Goal: Transaction & Acquisition: Purchase product/service

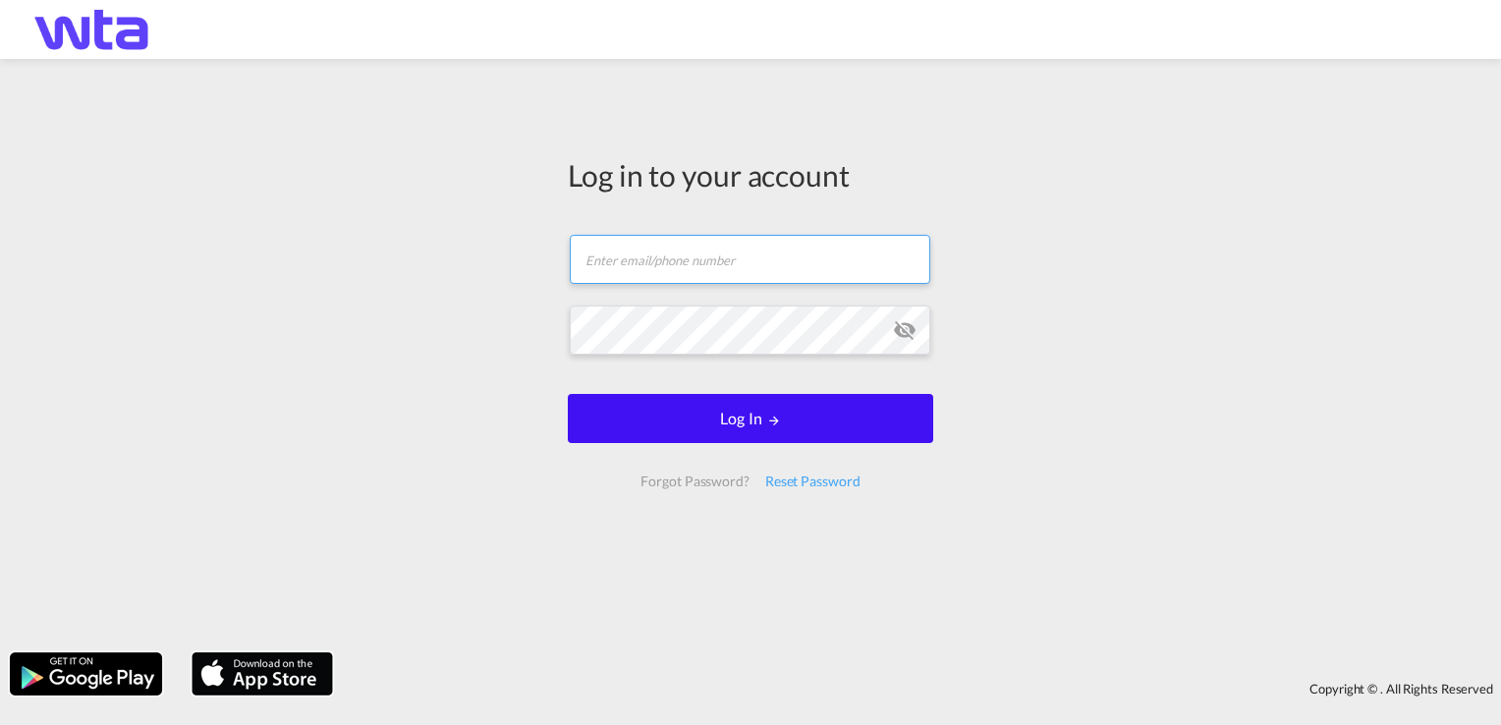
type input "[PERSON_NAME][EMAIL_ADDRESS][PERSON_NAME][DOMAIN_NAME]"
click at [773, 439] on button "Log In" at bounding box center [750, 418] width 365 height 49
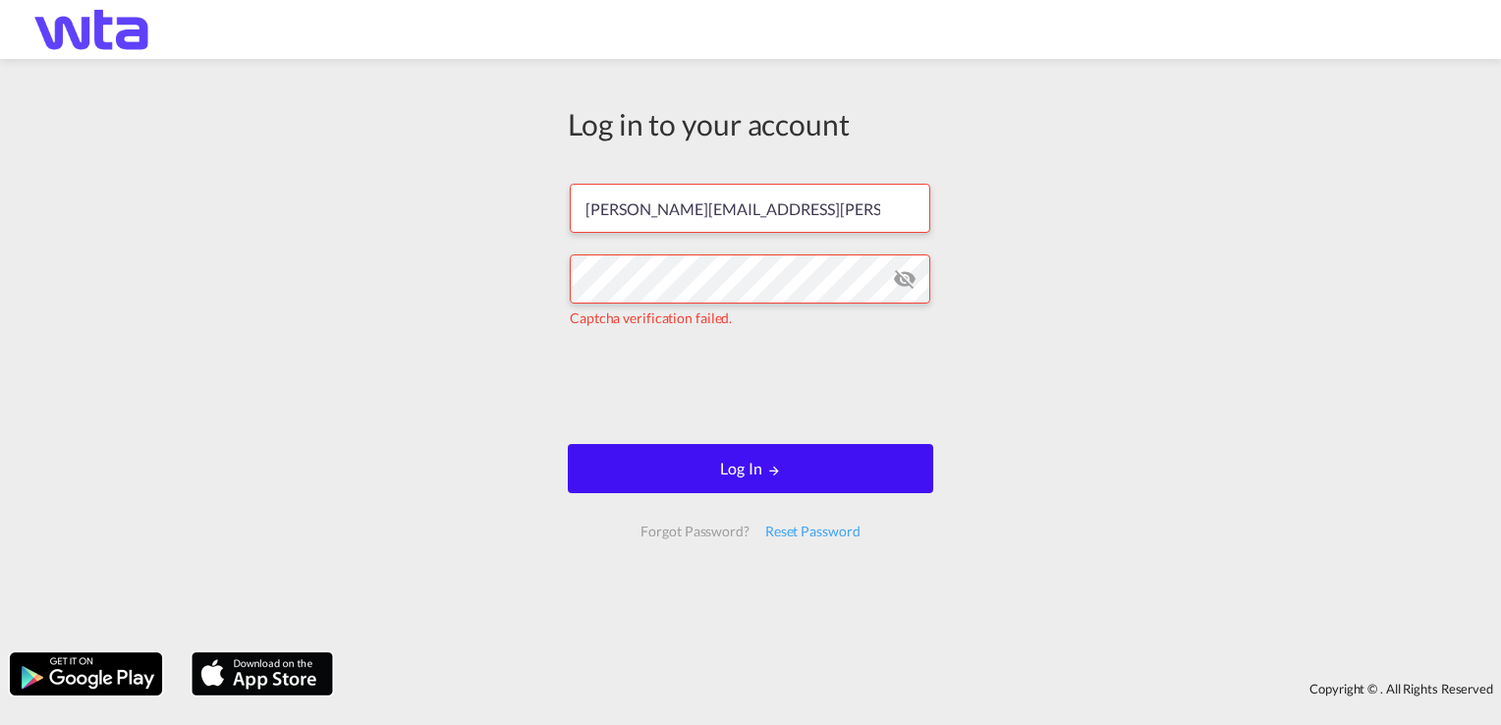
click at [755, 467] on button "Log In" at bounding box center [750, 468] width 365 height 49
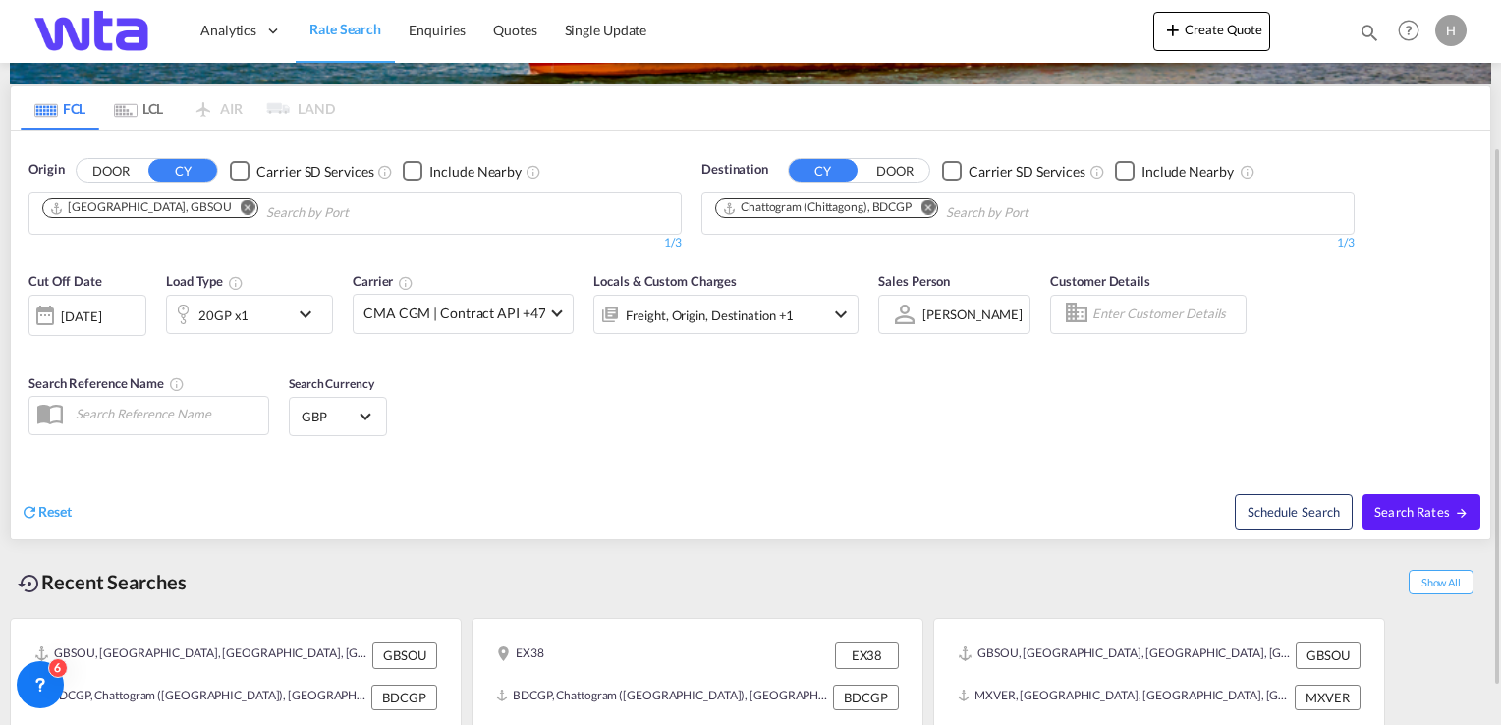
scroll to position [98, 0]
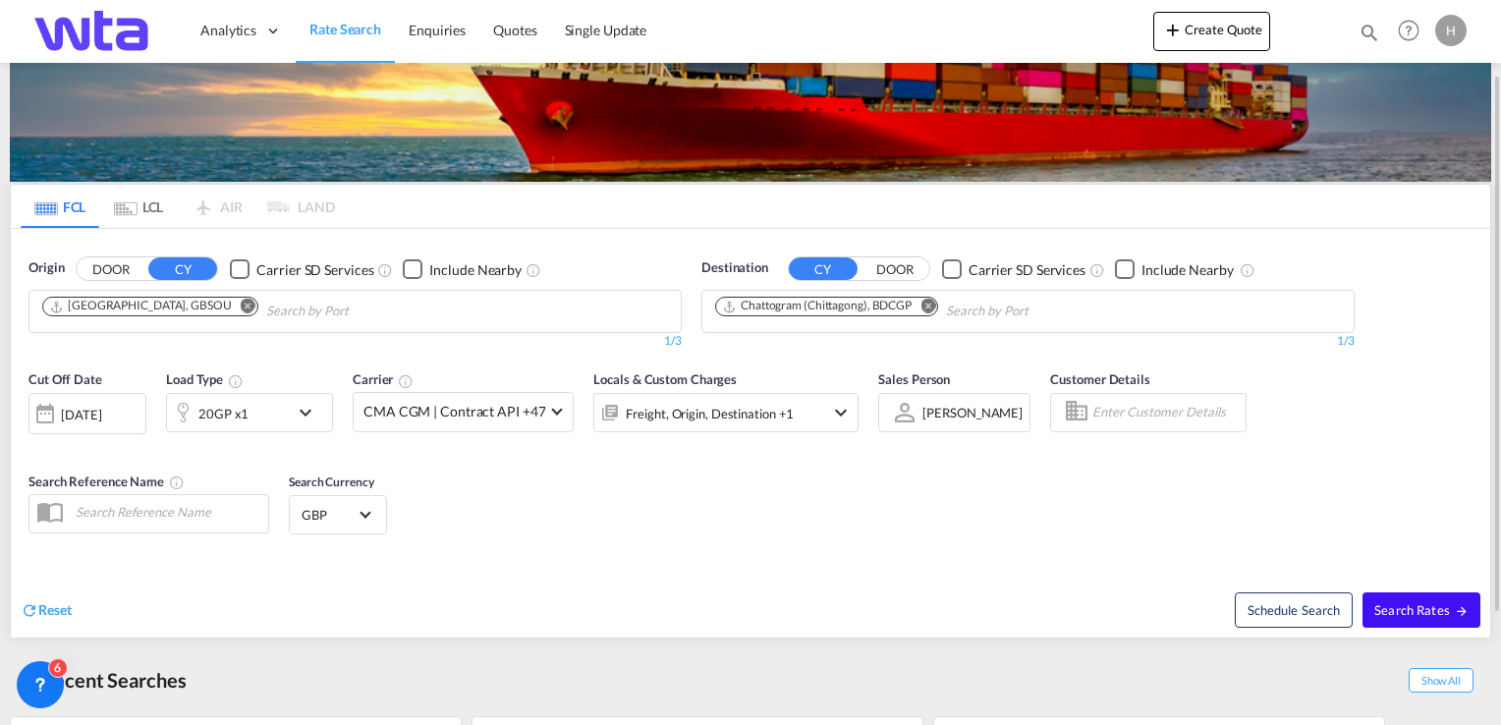
click at [1398, 609] on span "Search Rates" at bounding box center [1421, 610] width 94 height 16
type input "GBSOU to BDCGP / [DATE]"
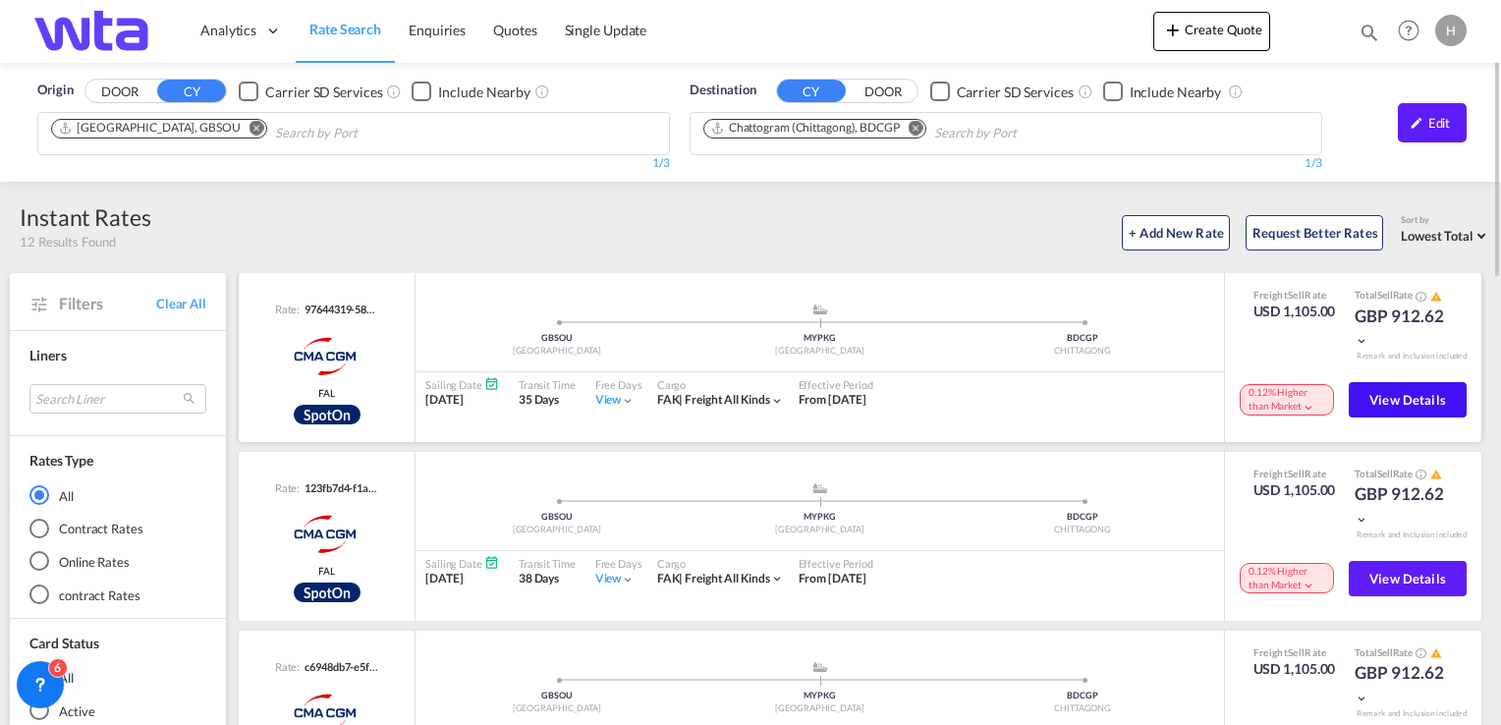
click at [1369, 399] on span "View Details" at bounding box center [1407, 400] width 77 height 16
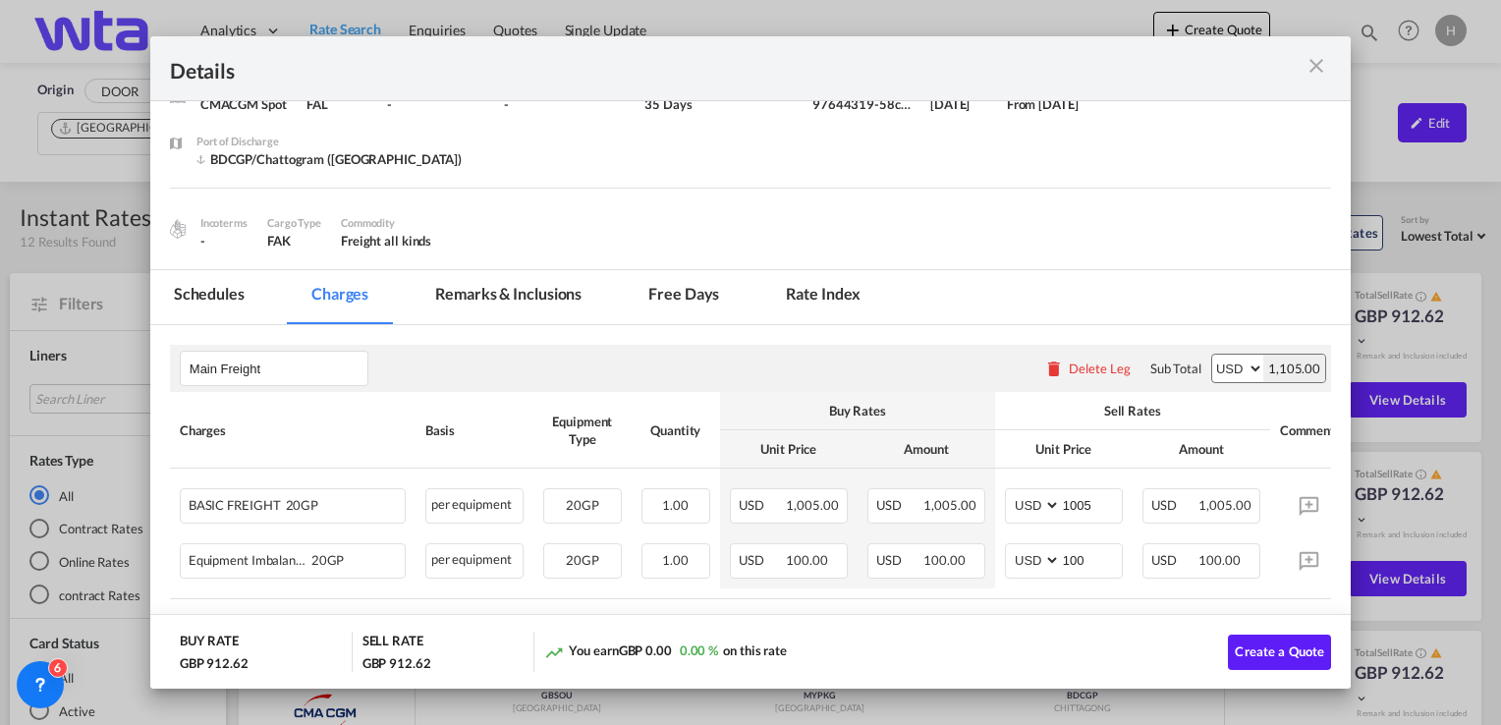
scroll to position [196, 0]
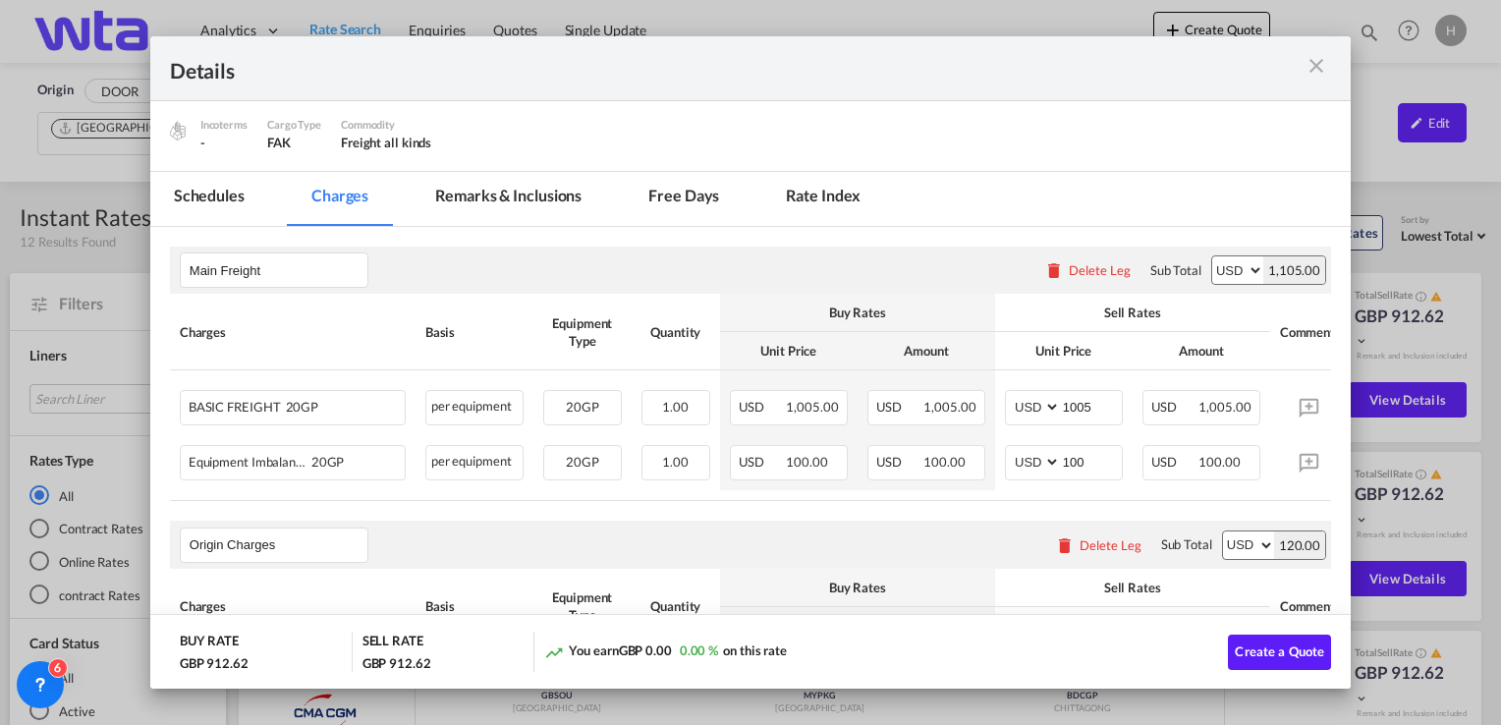
click at [1316, 68] on md-icon "icon-close m-3 fg-AAA8AD cursor" at bounding box center [1316, 66] width 24 height 24
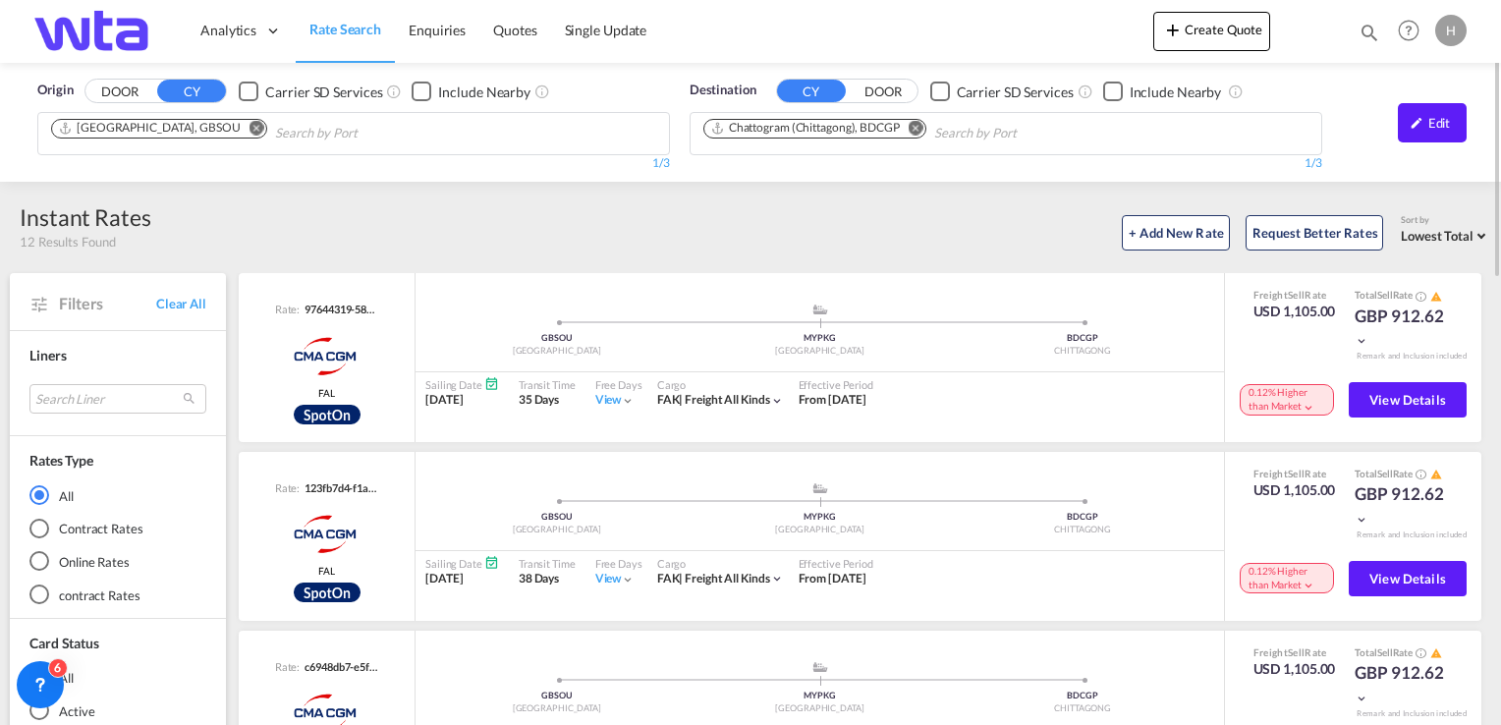
click at [249, 130] on md-icon "Remove" at bounding box center [256, 128] width 15 height 15
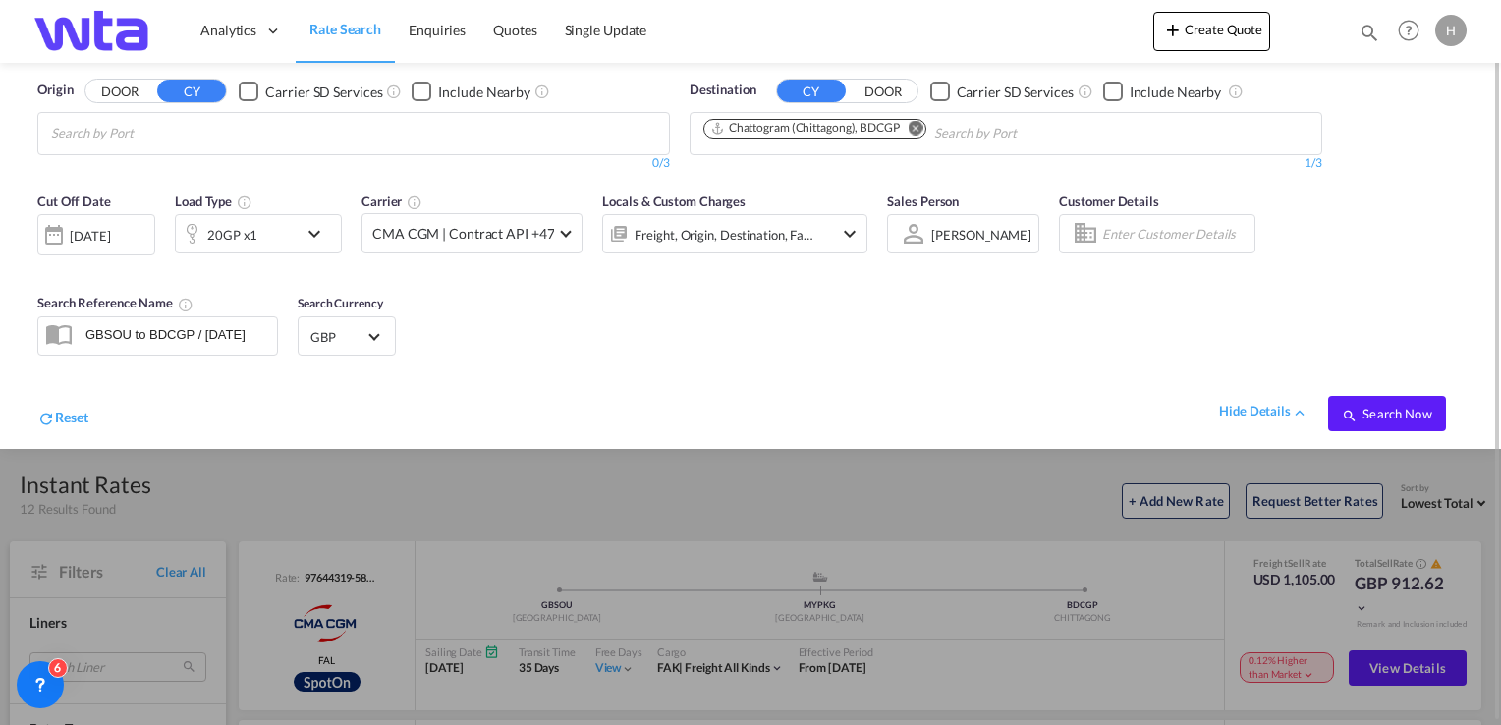
click at [137, 89] on button "DOOR" at bounding box center [119, 92] width 69 height 23
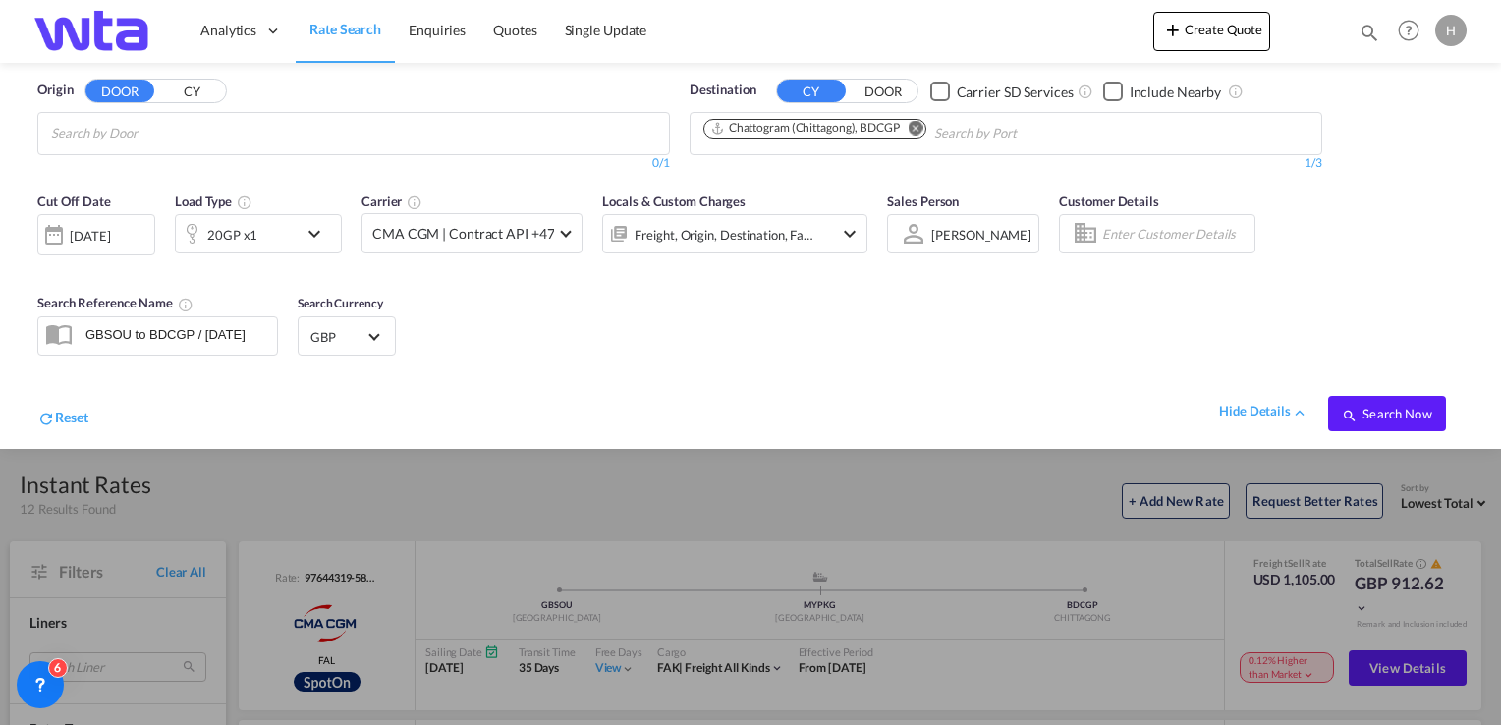
click at [150, 128] on body "Analytics Reports Dashboard Rate Search Enquiries Quotes" at bounding box center [750, 362] width 1501 height 725
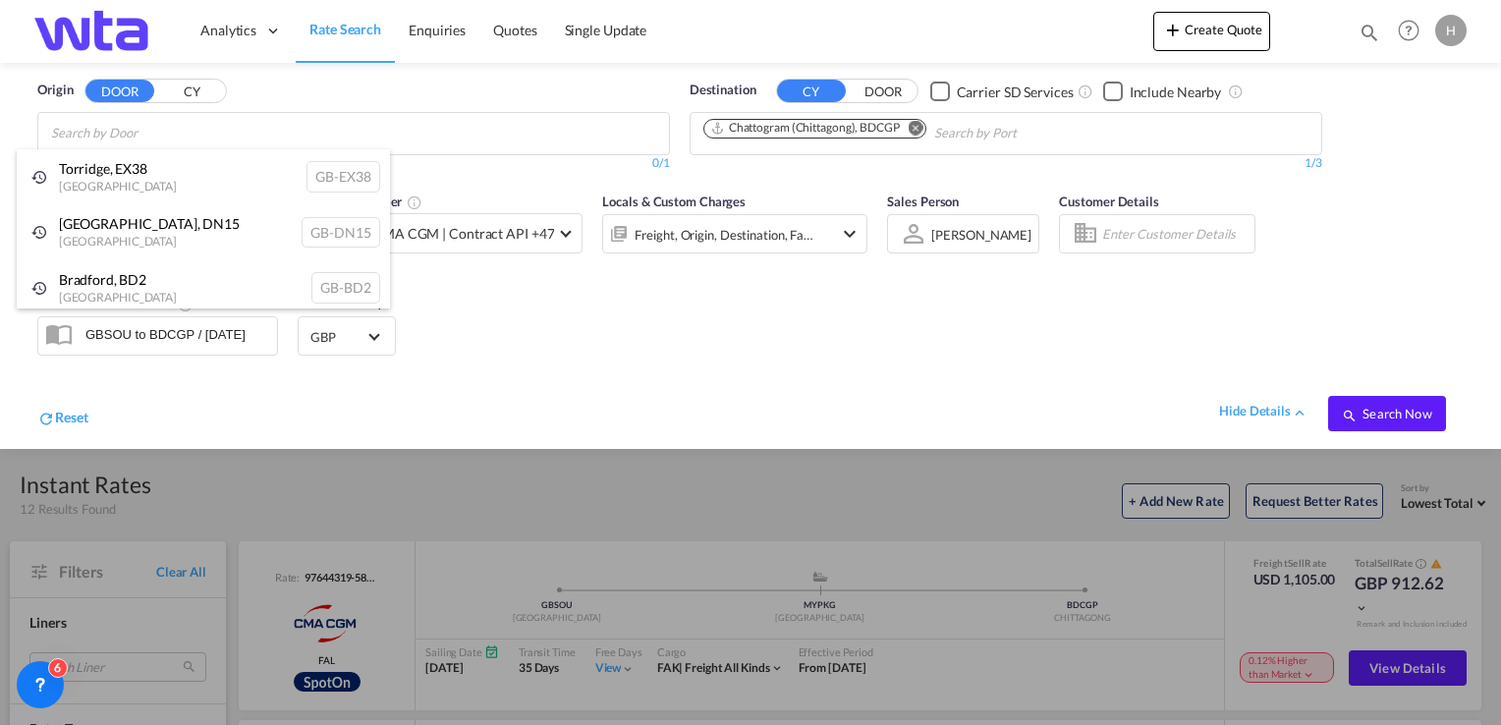
paste input "EX38 8QE"
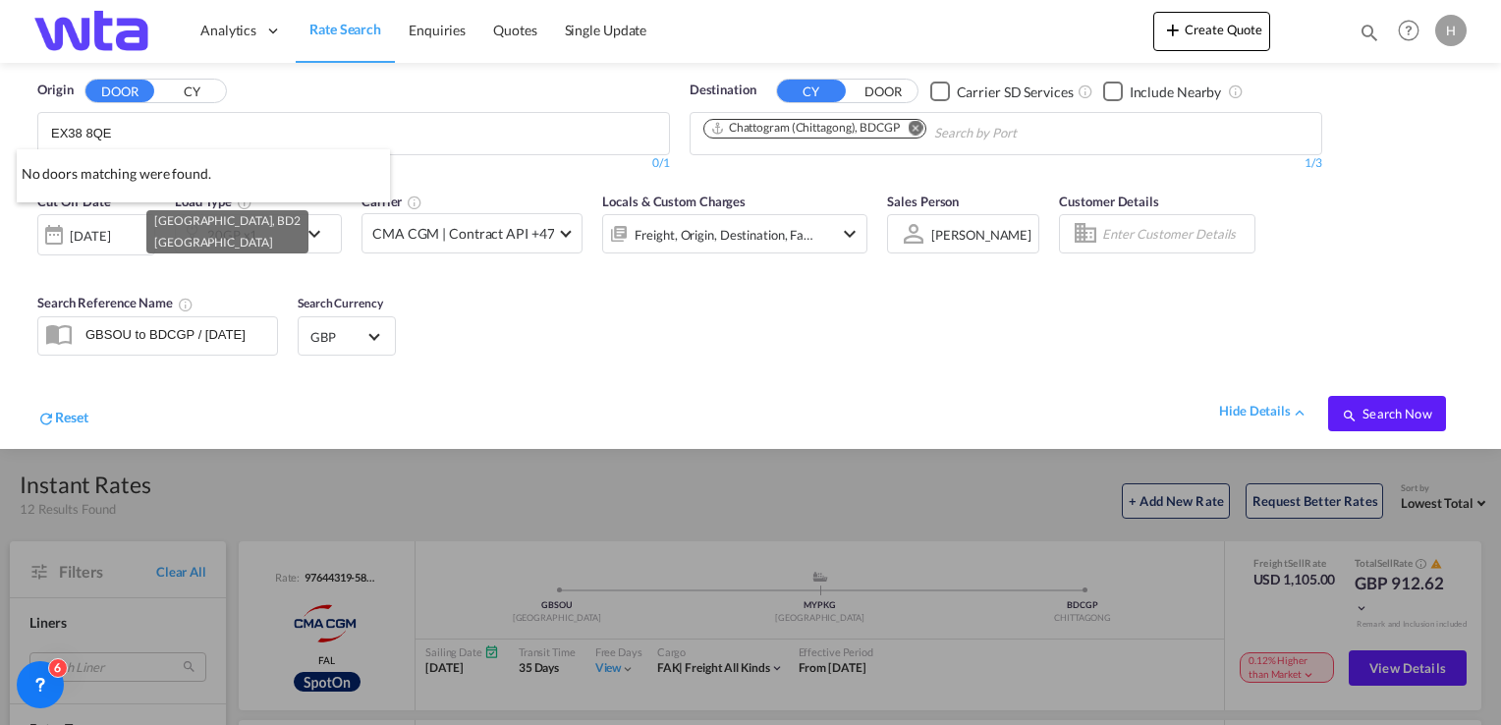
type input "EX38 8QE"
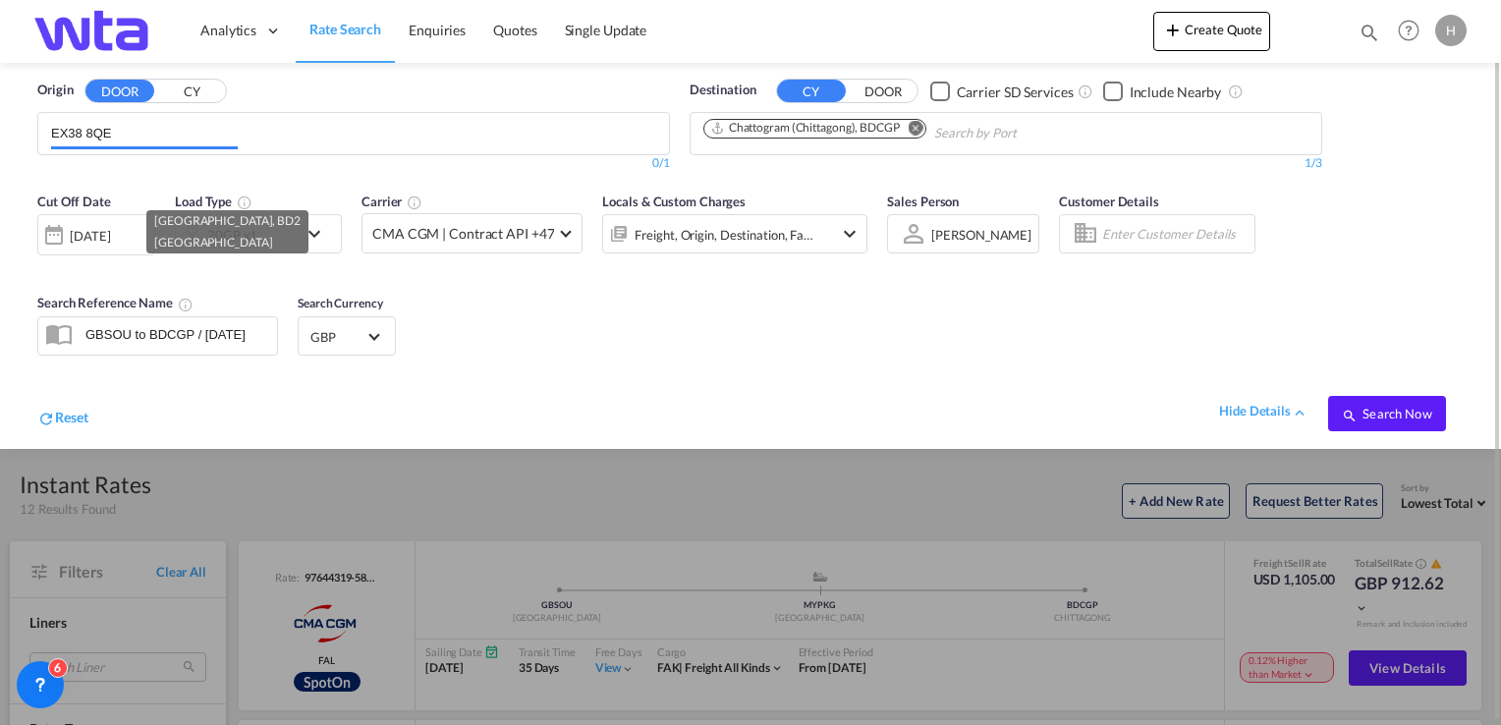
click at [178, 136] on input "EX38 8QE" at bounding box center [144, 133] width 187 height 31
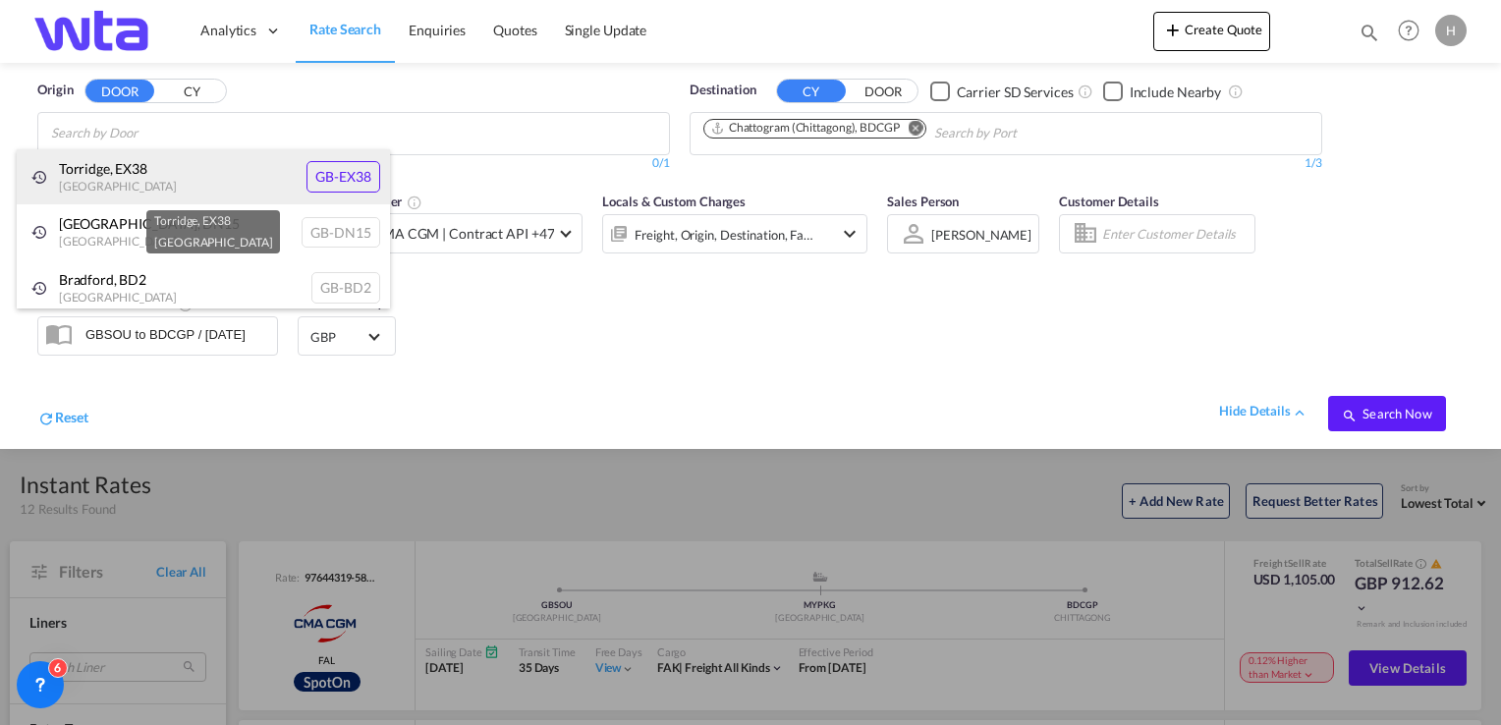
click at [78, 186] on div "Torridge , EX38 [GEOGRAPHIC_DATA] [GEOGRAPHIC_DATA]-EX38" at bounding box center [203, 177] width 373 height 56
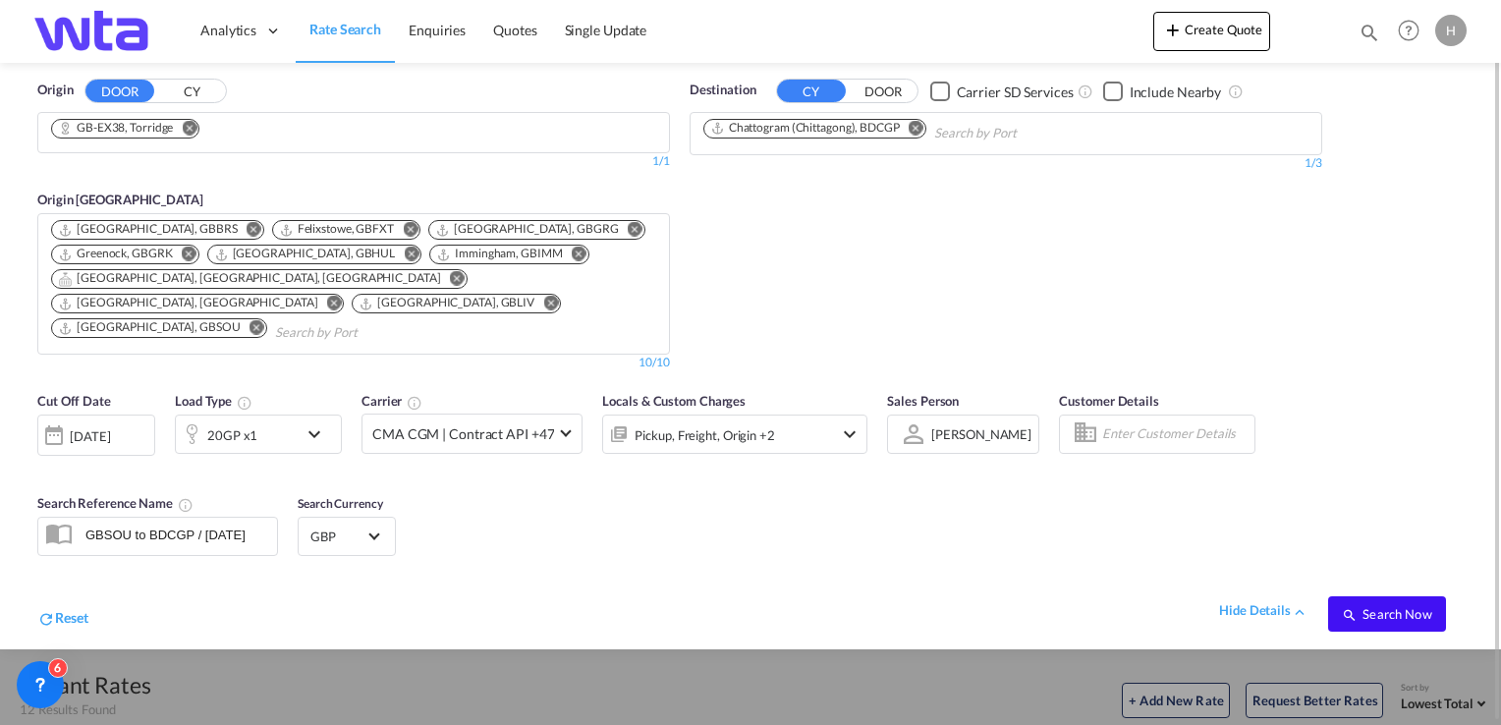
click at [1392, 606] on span "Search Now" at bounding box center [1386, 614] width 89 height 16
